Goal: Entertainment & Leisure: Consume media (video, audio)

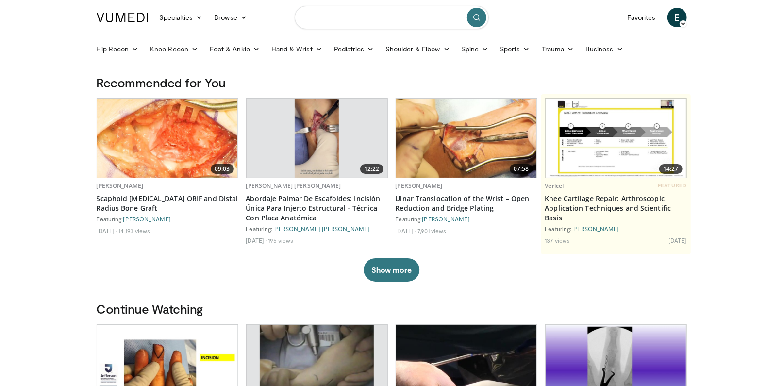
click at [330, 18] on input "Search topics, interventions" at bounding box center [392, 17] width 194 height 23
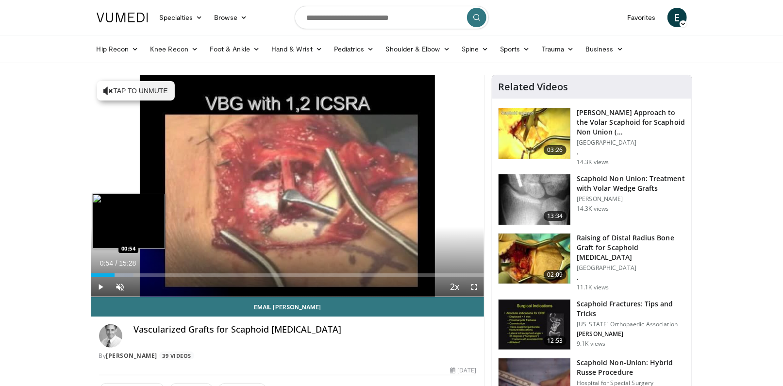
click at [114, 272] on div "Loaded : 10.77% 00:54 00:54" at bounding box center [287, 272] width 393 height 9
click at [121, 273] on div "Loaded : 11.85% 00:56 00:54" at bounding box center [287, 275] width 393 height 4
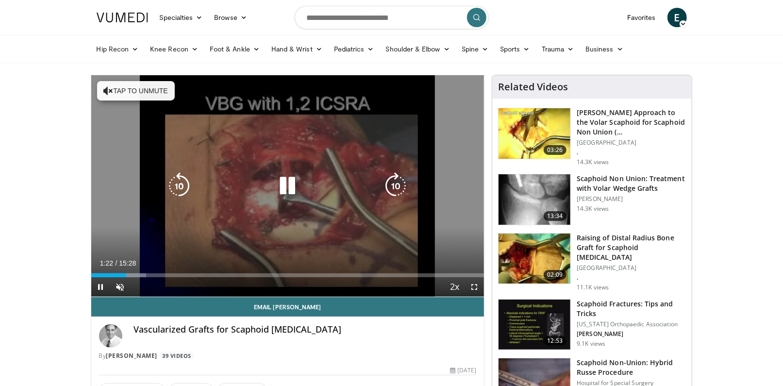
click at [281, 192] on icon "Video Player" at bounding box center [287, 185] width 27 height 27
